Goal: Information Seeking & Learning: Learn about a topic

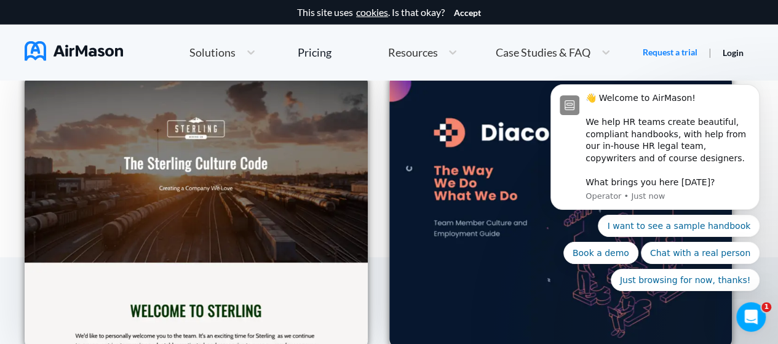
scroll to position [1821, 0]
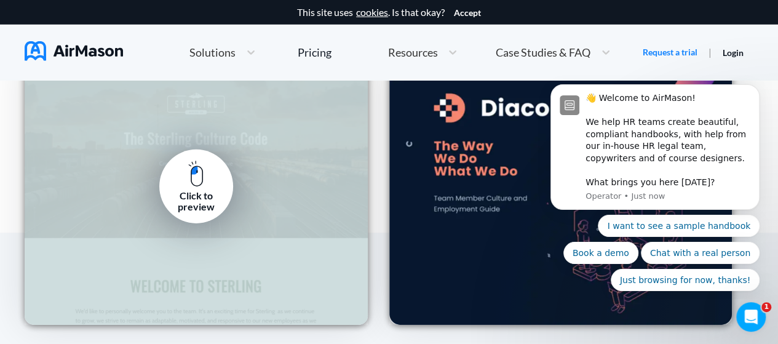
click at [194, 180] on img at bounding box center [195, 174] width 15 height 26
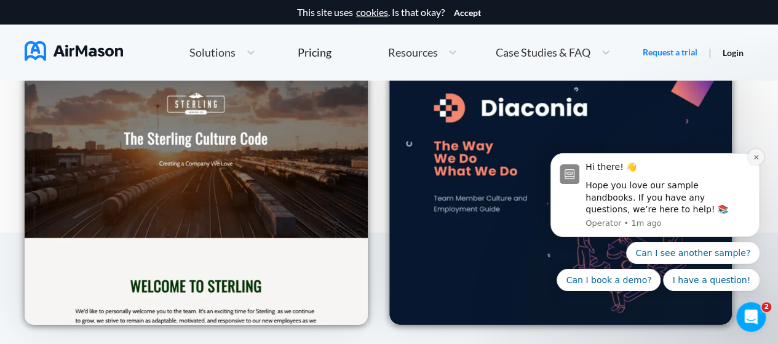
click at [756, 160] on icon "Dismiss notification" at bounding box center [756, 157] width 7 height 7
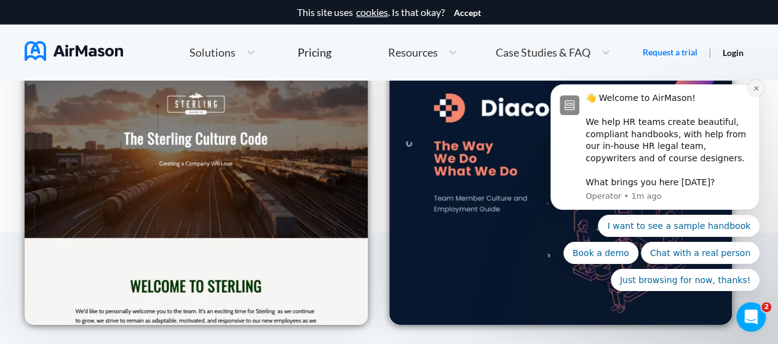
click at [758, 90] on icon "Dismiss notification" at bounding box center [756, 88] width 4 height 4
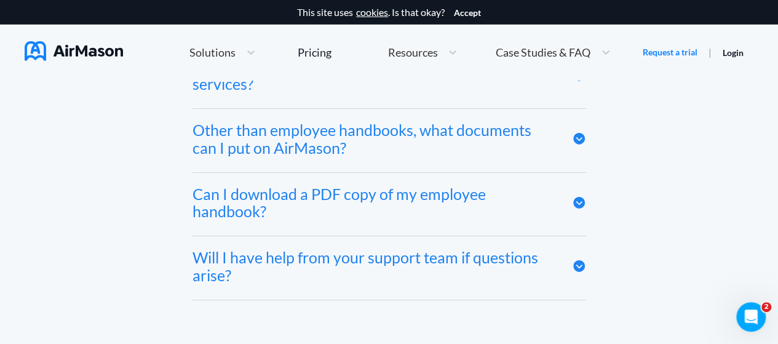
scroll to position [6533, 0]
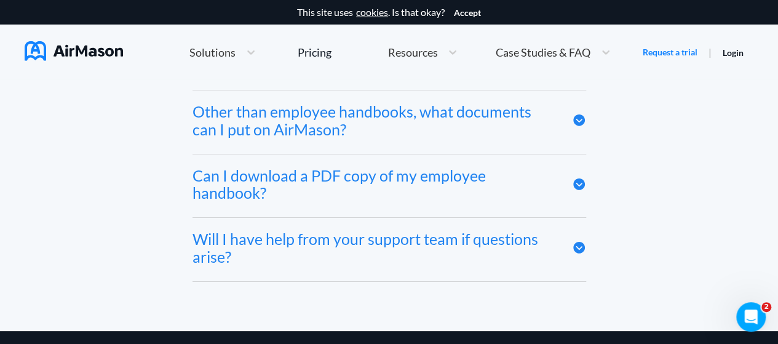
click at [579, 178] on icon at bounding box center [579, 184] width 12 height 12
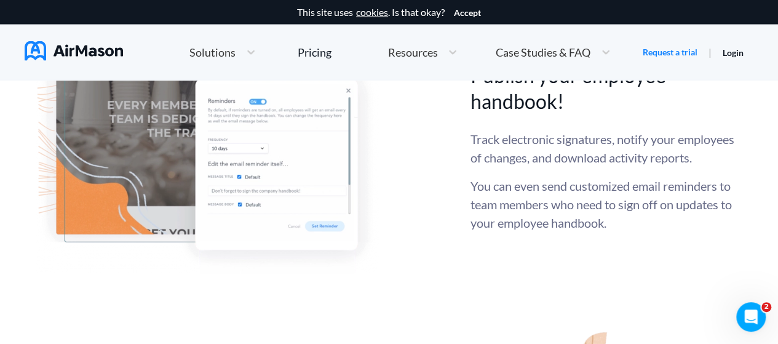
scroll to position [3024, 0]
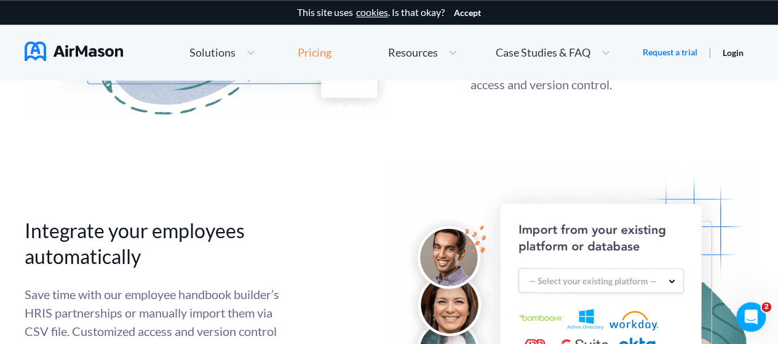
click at [319, 53] on div "Pricing" at bounding box center [315, 52] width 34 height 11
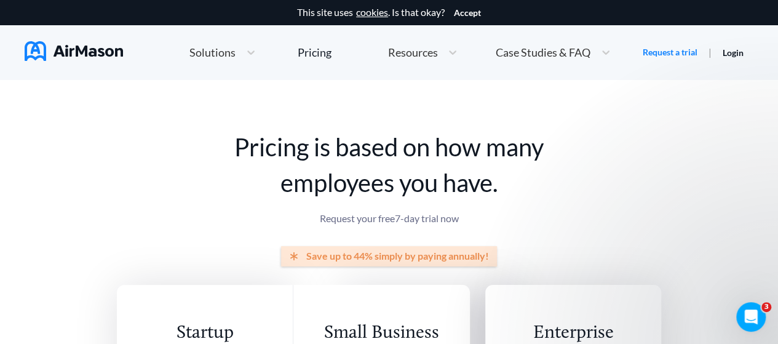
click at [552, 140] on h1 "Pricing is based on how many employees you have." at bounding box center [389, 164] width 544 height 71
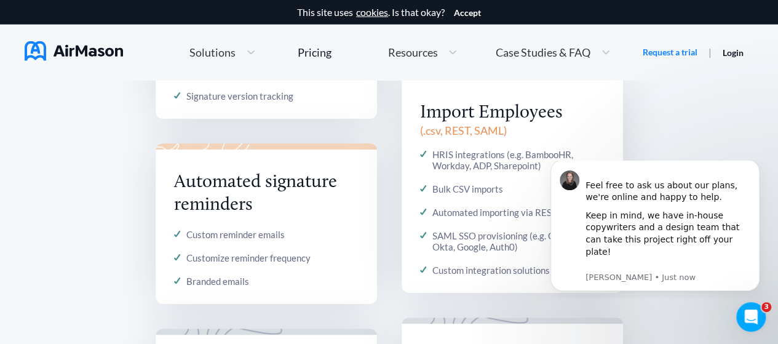
scroll to position [1230, 0]
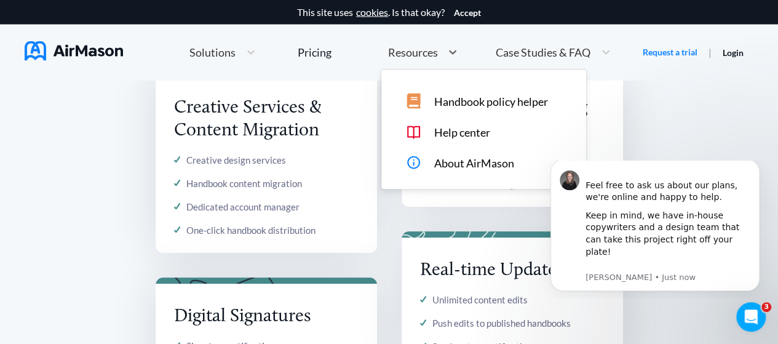
click at [428, 50] on span "Resources" at bounding box center [413, 52] width 50 height 11
click at [209, 56] on span "Solutions" at bounding box center [212, 52] width 46 height 11
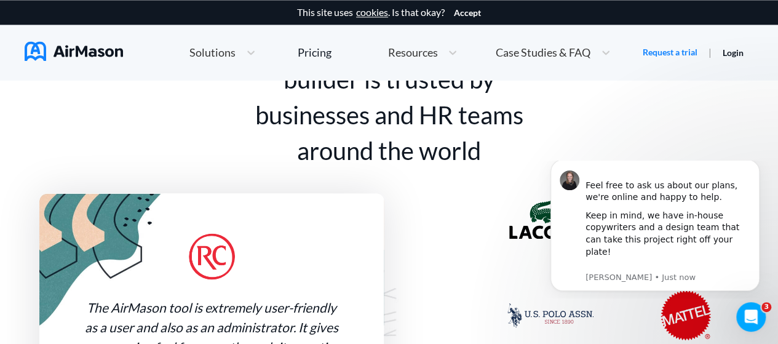
scroll to position [3049, 0]
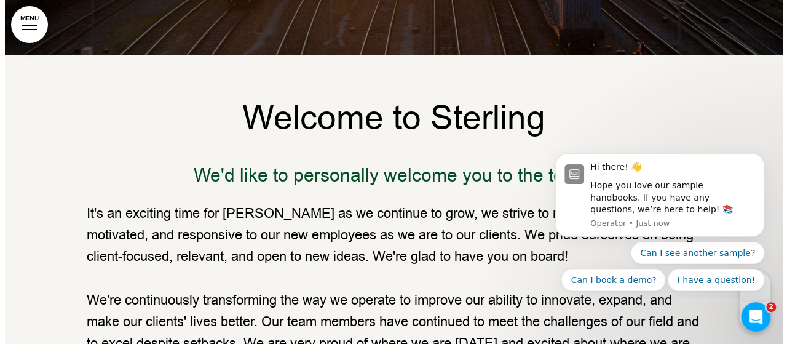
scroll to position [541, 0]
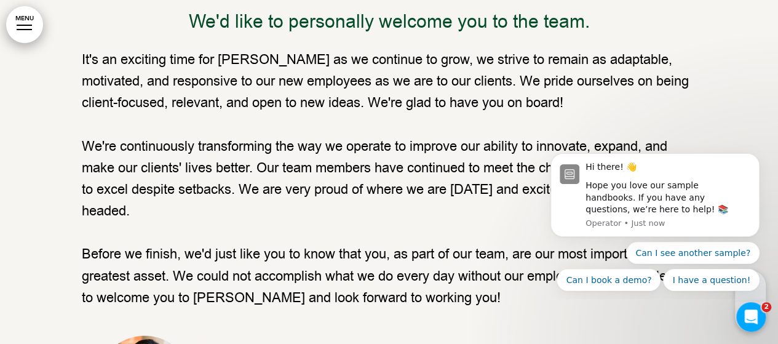
click at [21, 20] on link "MENU" at bounding box center [24, 24] width 37 height 37
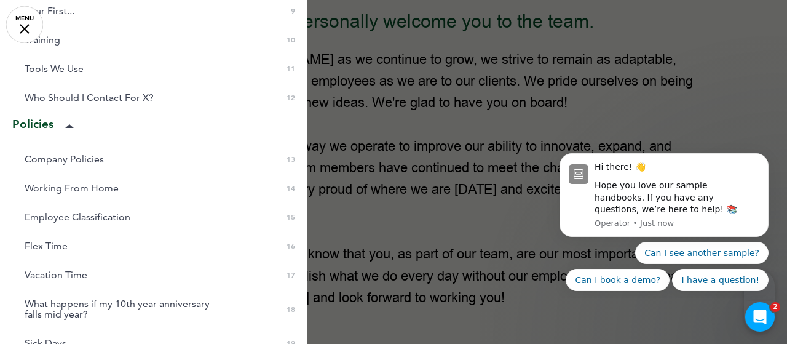
scroll to position [410, 0]
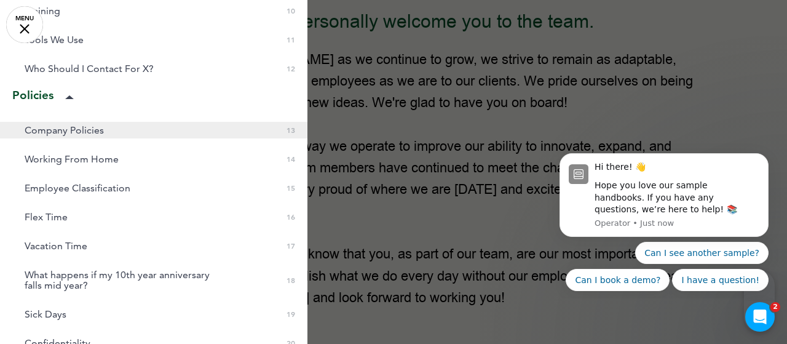
click at [39, 130] on span "Company Policies" at bounding box center [64, 130] width 79 height 10
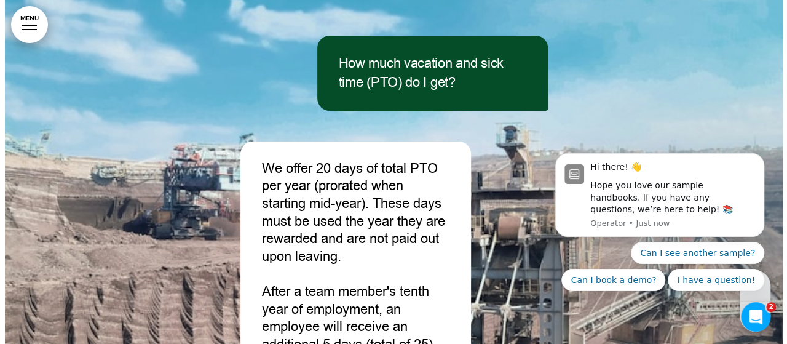
scroll to position [10761, 0]
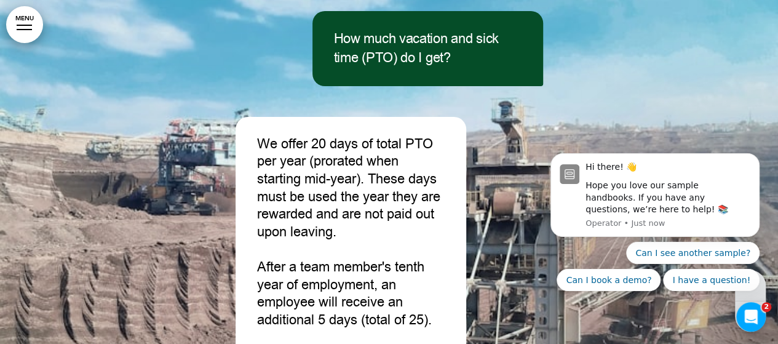
click at [38, 38] on div at bounding box center [389, 235] width 778 height 565
click at [33, 35] on link "MENU" at bounding box center [24, 24] width 37 height 37
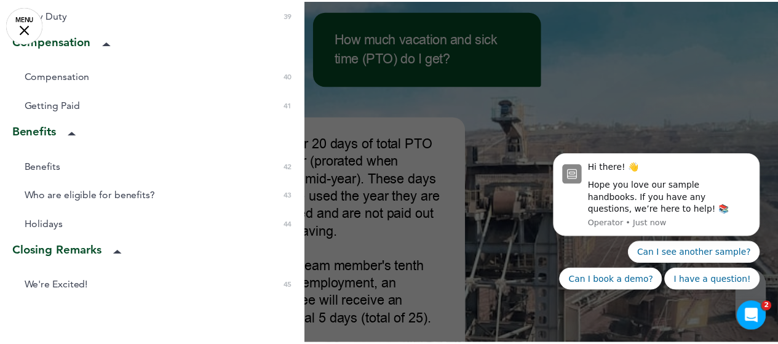
scroll to position [1394, 0]
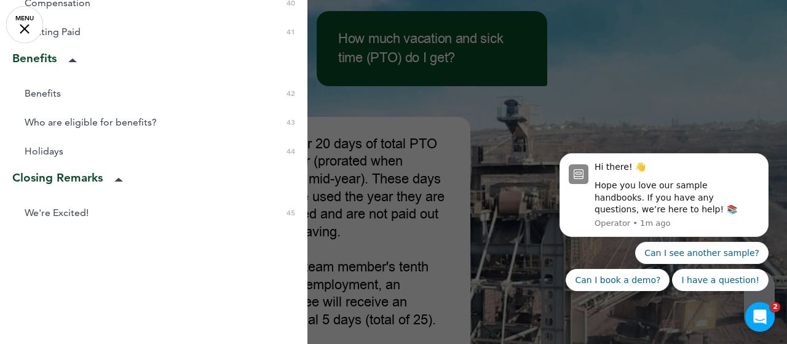
click at [562, 143] on iframe at bounding box center [664, 220] width 246 height 155
click at [531, 113] on div at bounding box center [393, 172] width 787 height 344
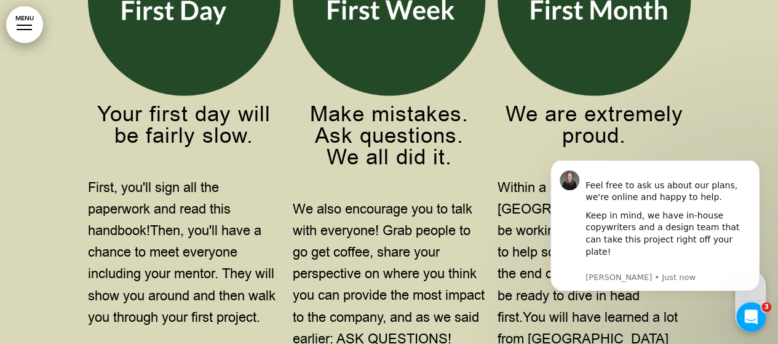
scroll to position [5767, 0]
